Goal: Information Seeking & Learning: Learn about a topic

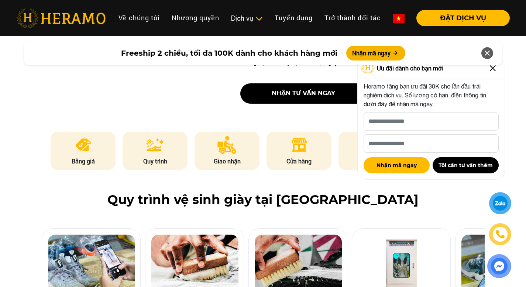
scroll to position [333, 0]
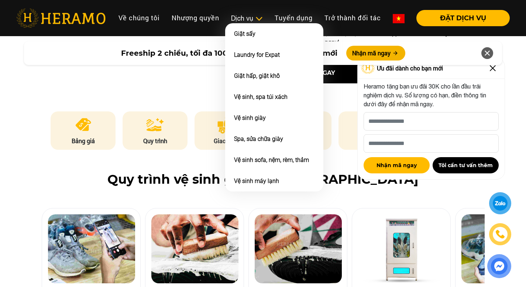
click at [255, 19] on span at bounding box center [259, 18] width 8 height 8
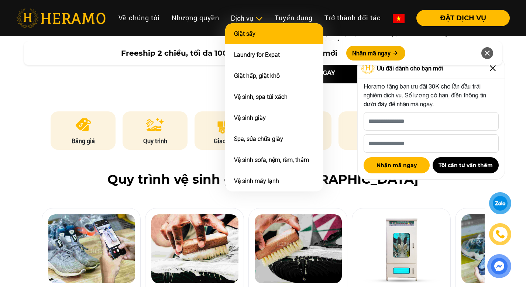
click at [243, 37] on link "Giặt sấy" at bounding box center [244, 33] width 21 height 7
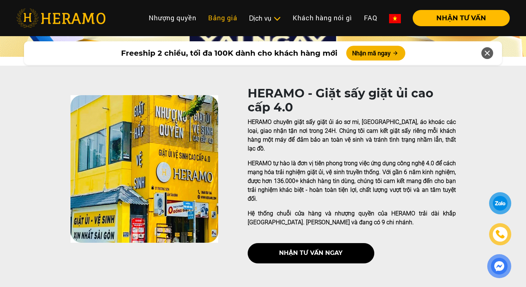
click at [241, 23] on link "Bảng giá" at bounding box center [222, 18] width 41 height 16
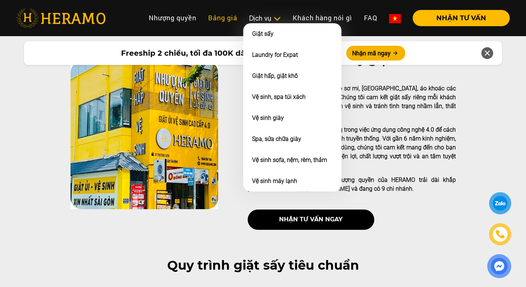
scroll to position [237, 0]
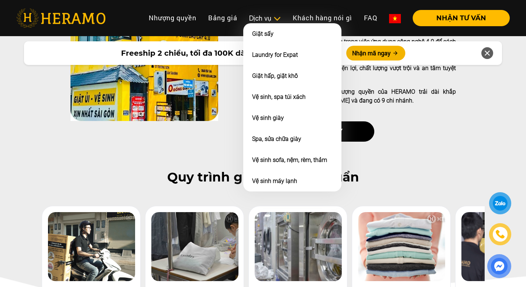
click at [254, 19] on div "Dịch vụ" at bounding box center [265, 18] width 32 height 10
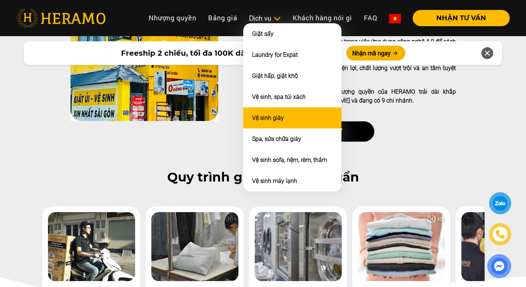
click at [259, 119] on link "Vệ sinh giày" at bounding box center [268, 118] width 32 height 7
